Goal: Task Accomplishment & Management: Use online tool/utility

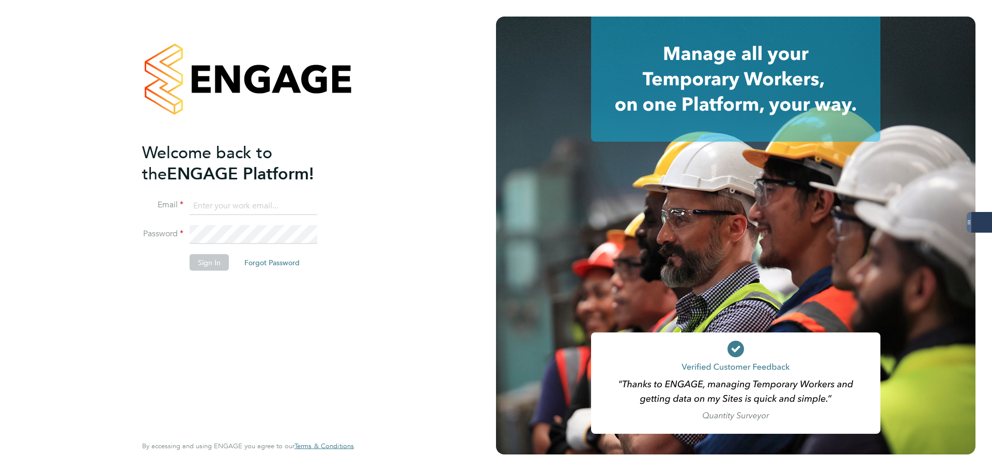
type input "[PERSON_NAME][EMAIL_ADDRESS][PERSON_NAME][DOMAIN_NAME]"
click at [207, 261] on button "Sign In" at bounding box center [209, 262] width 39 height 17
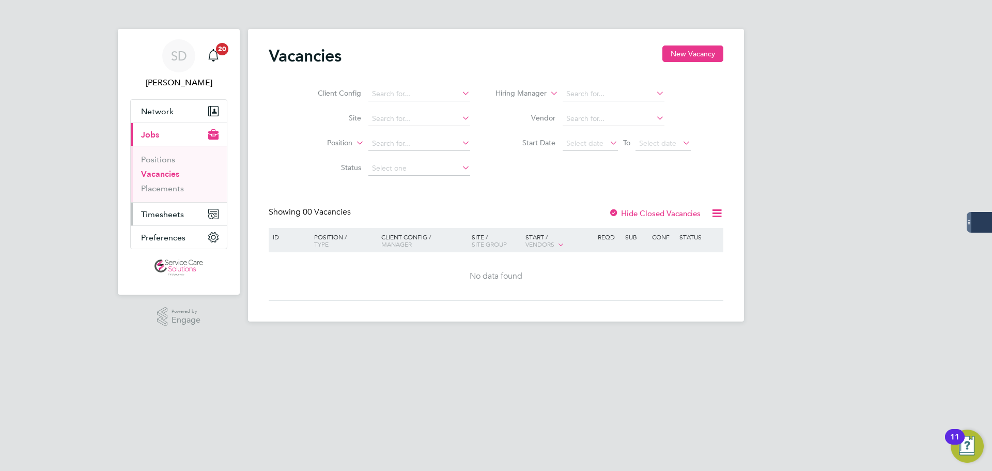
click at [162, 214] on span "Timesheets" at bounding box center [162, 214] width 43 height 10
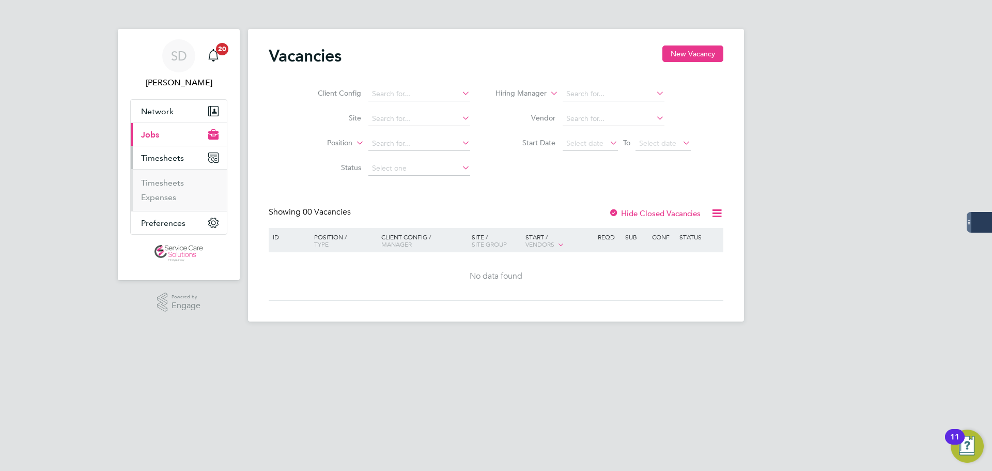
click at [163, 176] on ul "Timesheets Expenses" at bounding box center [179, 190] width 96 height 42
click at [169, 183] on link "Timesheets" at bounding box center [162, 183] width 43 height 10
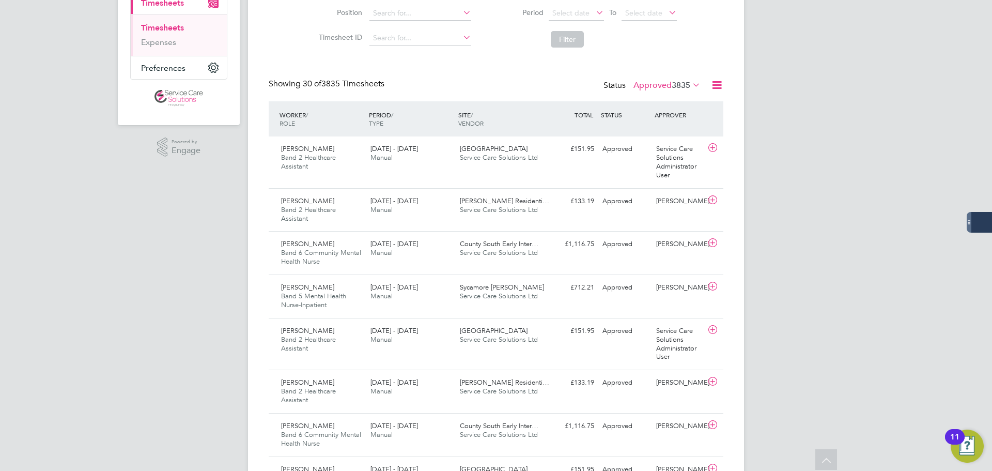
click at [643, 87] on label "Approved 3835" at bounding box center [666, 85] width 67 height 10
click at [647, 132] on li "Submitted" at bounding box center [654, 133] width 48 height 14
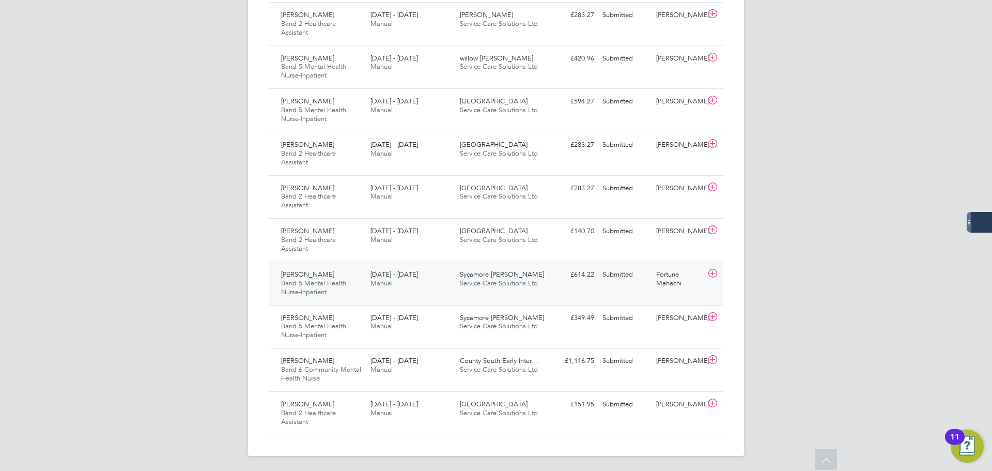
scroll to position [334, 0]
